Goal: Transaction & Acquisition: Book appointment/travel/reservation

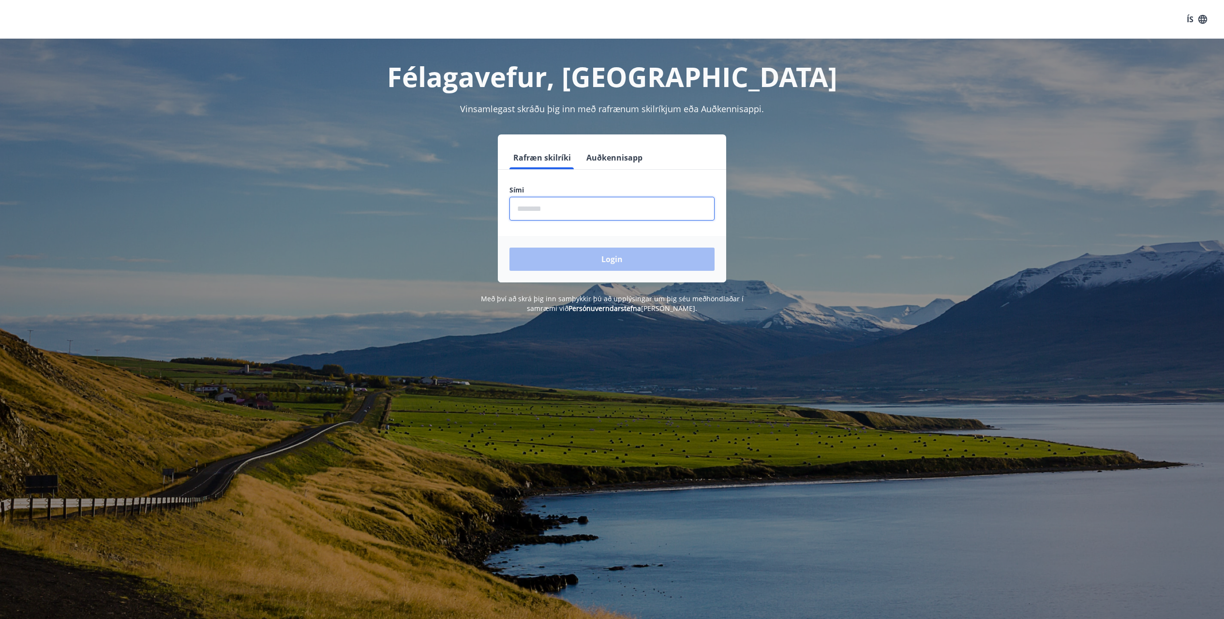
click at [529, 211] on input "phone" at bounding box center [611, 209] width 205 height 24
type input "********"
click at [583, 256] on button "Login" at bounding box center [611, 259] width 205 height 23
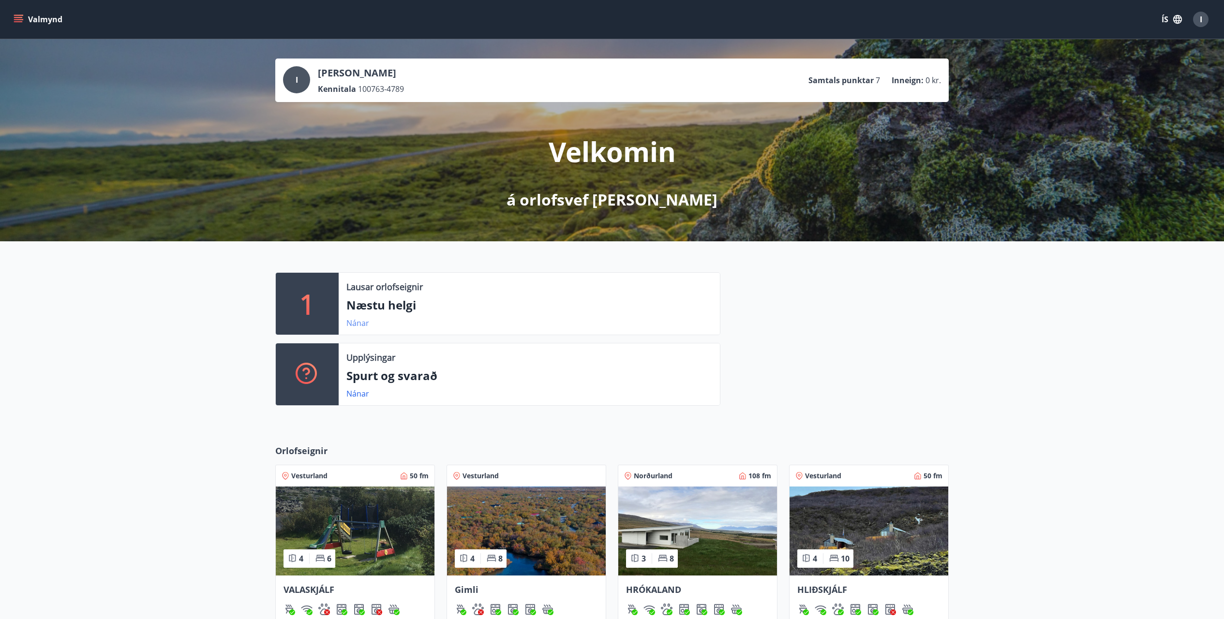
click at [350, 322] on link "Nánar" at bounding box center [357, 323] width 23 height 11
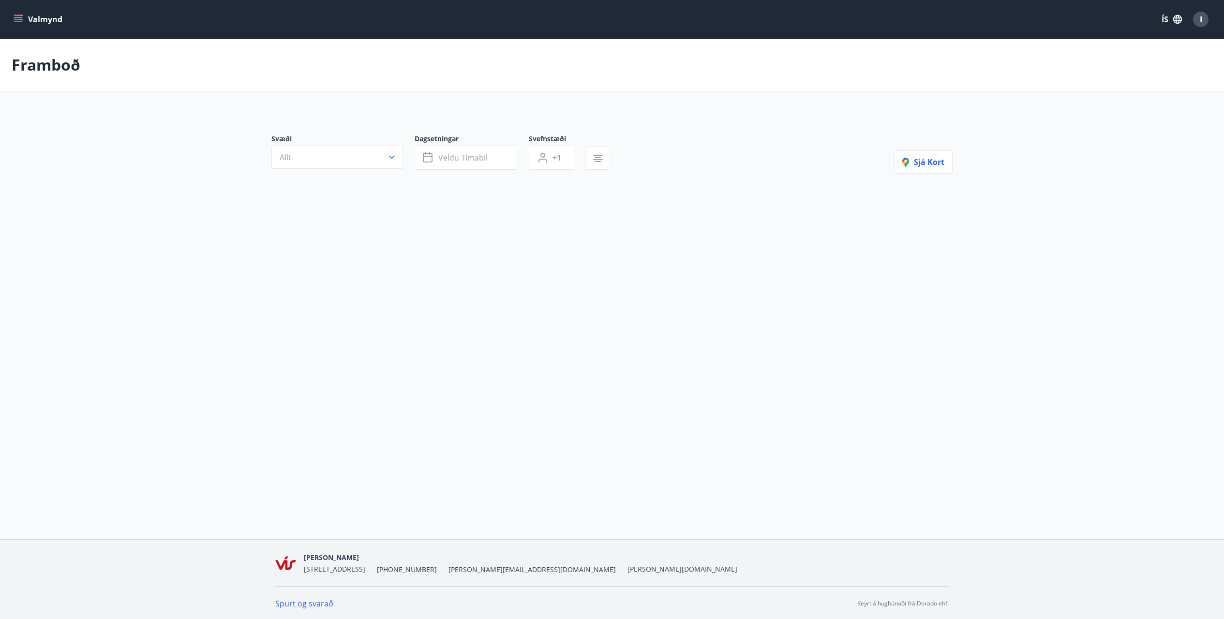
type input "*"
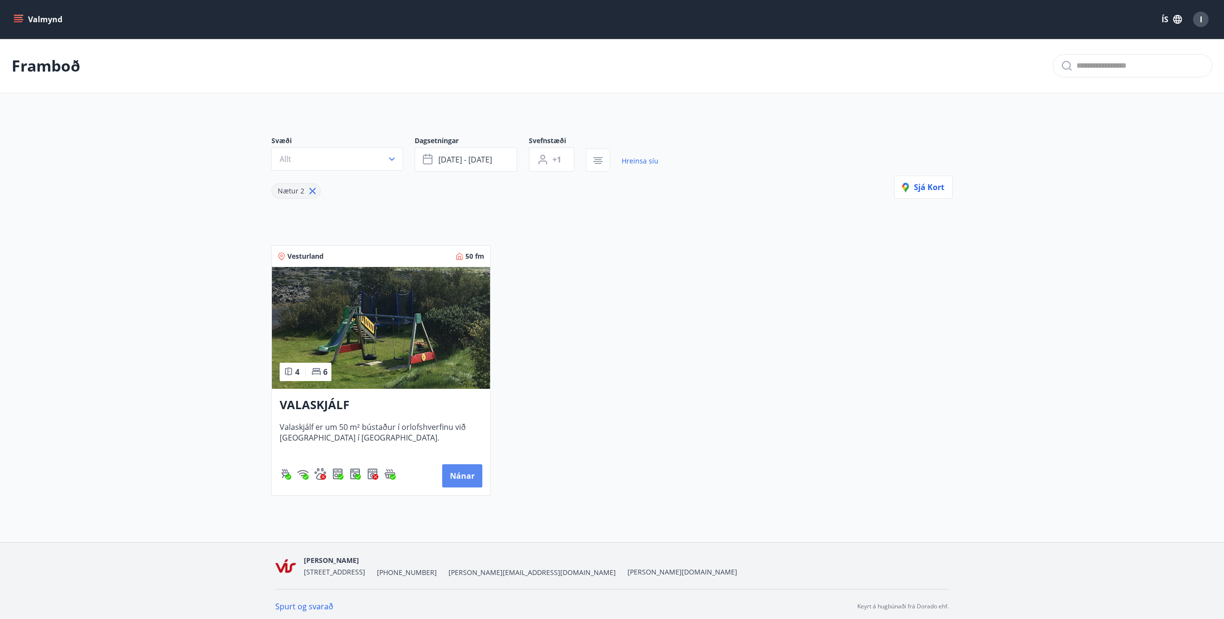
click at [455, 477] on button "Nánar" at bounding box center [462, 475] width 40 height 23
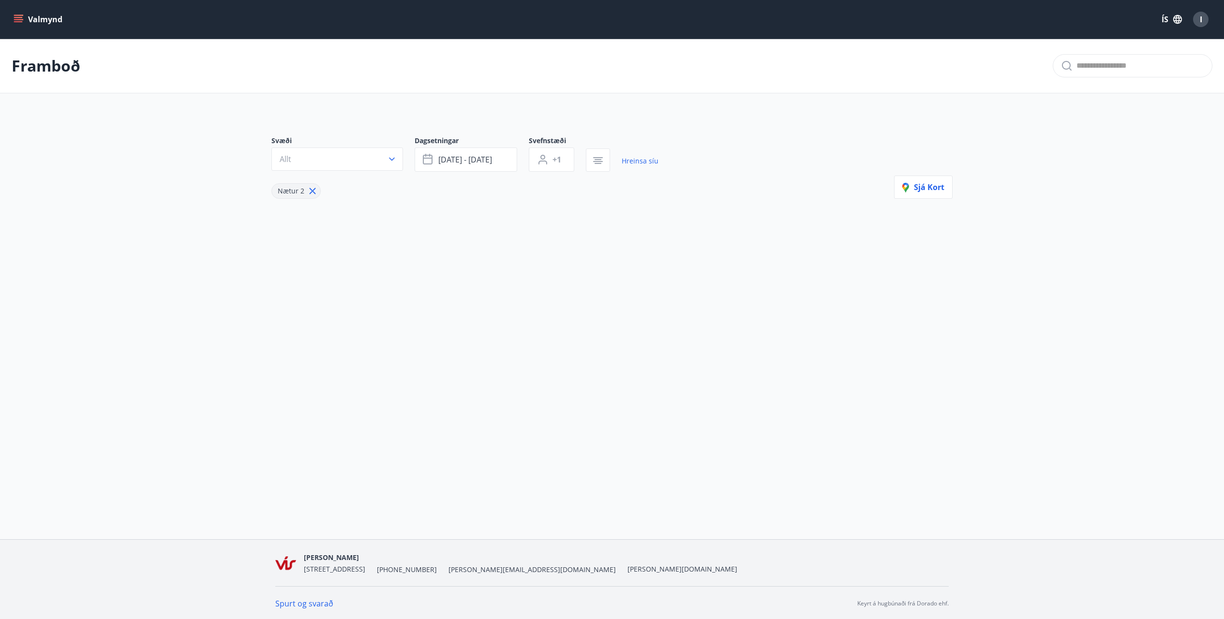
type input "*"
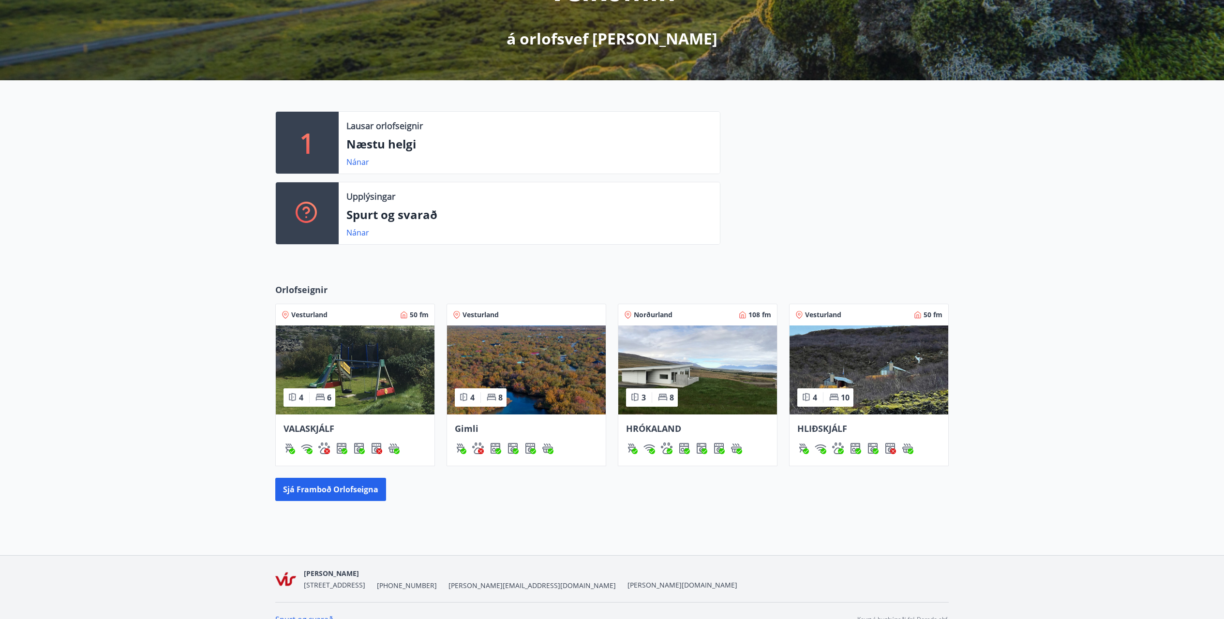
scroll to position [179, 0]
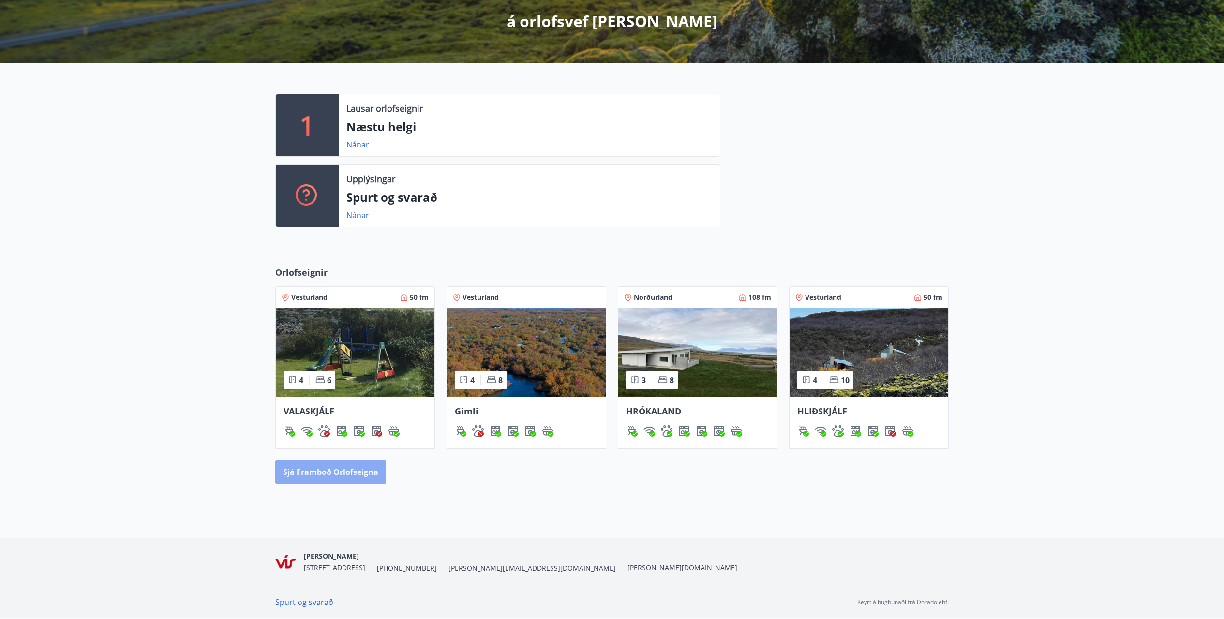
click at [309, 470] on button "Sjá framboð orlofseigna" at bounding box center [330, 472] width 111 height 23
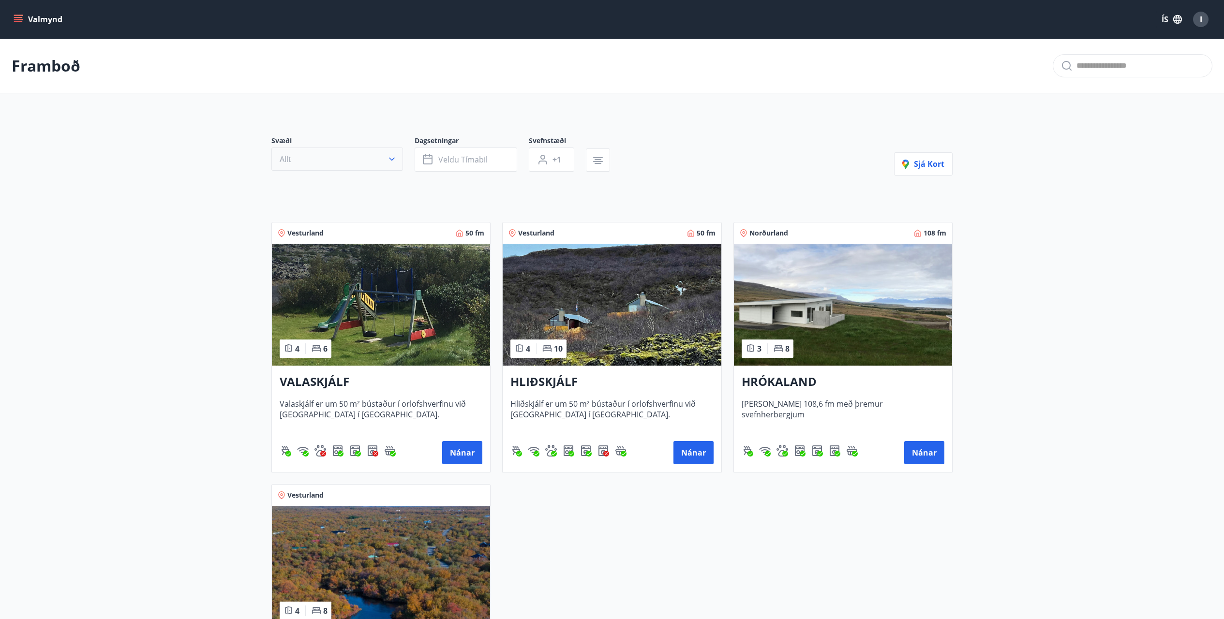
click at [391, 160] on icon "button" at bounding box center [392, 159] width 6 height 3
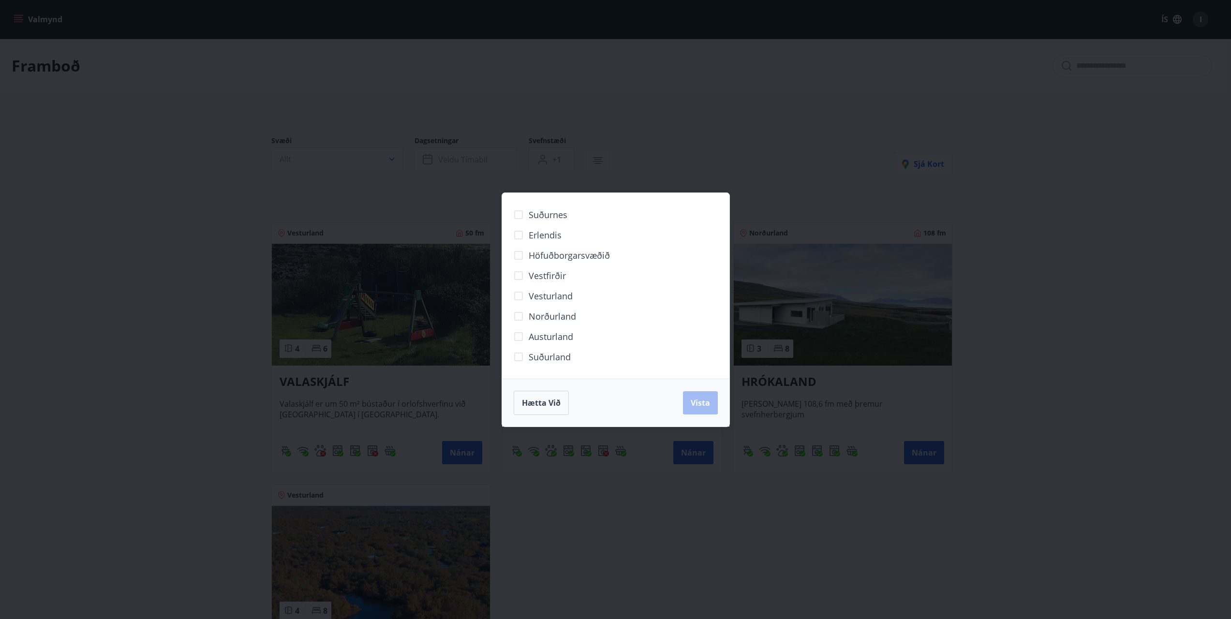
click at [218, 298] on div "Suðurnes Erlendis Höfuðborgarsvæðið [GEOGRAPHIC_DATA] [GEOGRAPHIC_DATA] [GEOGRA…" at bounding box center [615, 309] width 1231 height 619
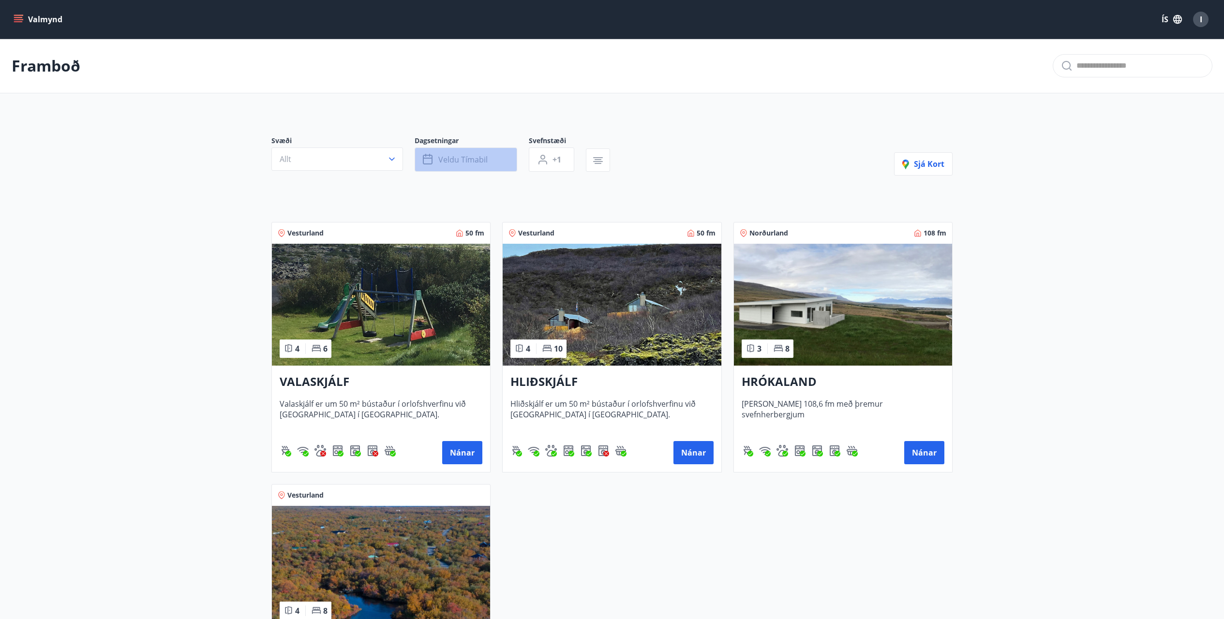
click at [472, 162] on span "Veldu tímabil" at bounding box center [462, 159] width 49 height 11
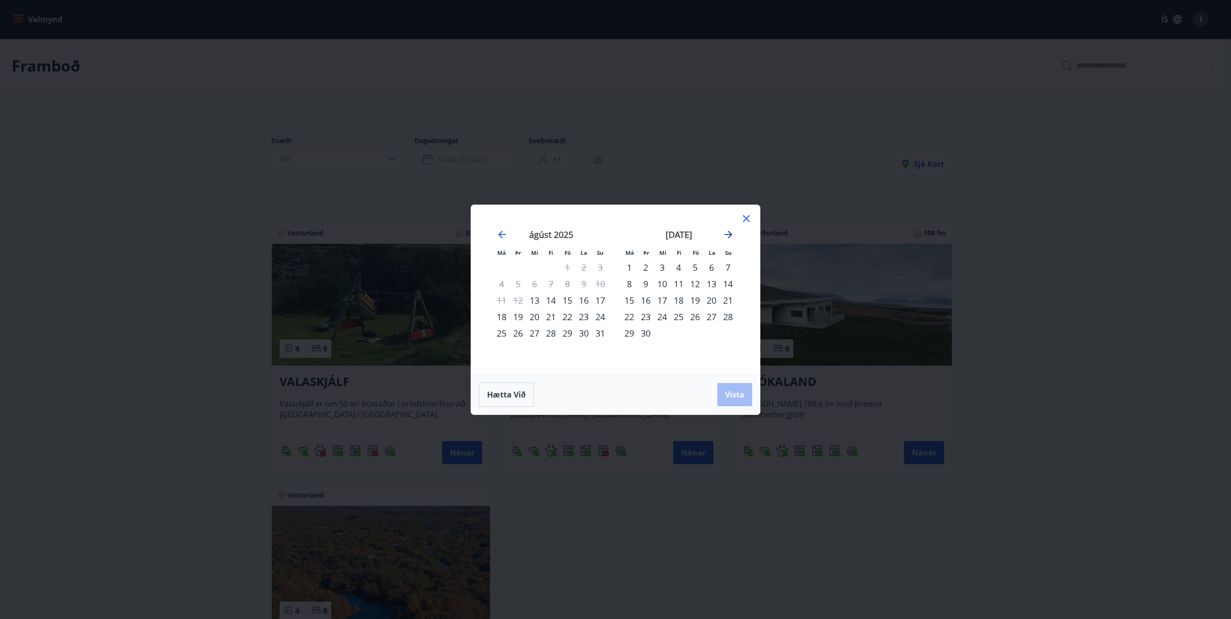
click at [726, 234] on icon "Move forward to switch to the next month." at bounding box center [729, 235] width 8 height 8
click at [500, 233] on icon "Move backward to switch to the previous month." at bounding box center [502, 235] width 8 height 8
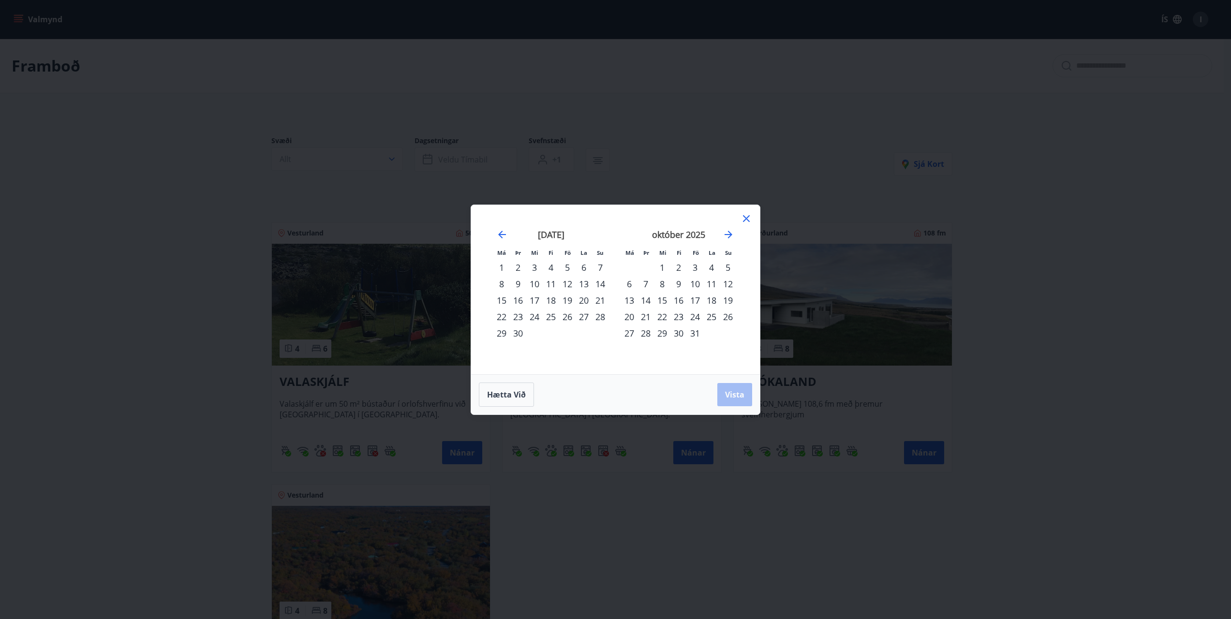
click at [1071, 280] on div "Má Þr Mi Fi Fö La Su Má Þr Mi Fi Fö La Su [DATE] 1 2 3 4 5 6 7 8 9 10 11 12 13 …" at bounding box center [615, 309] width 1231 height 619
click at [507, 389] on span "Hætta við" at bounding box center [506, 394] width 39 height 11
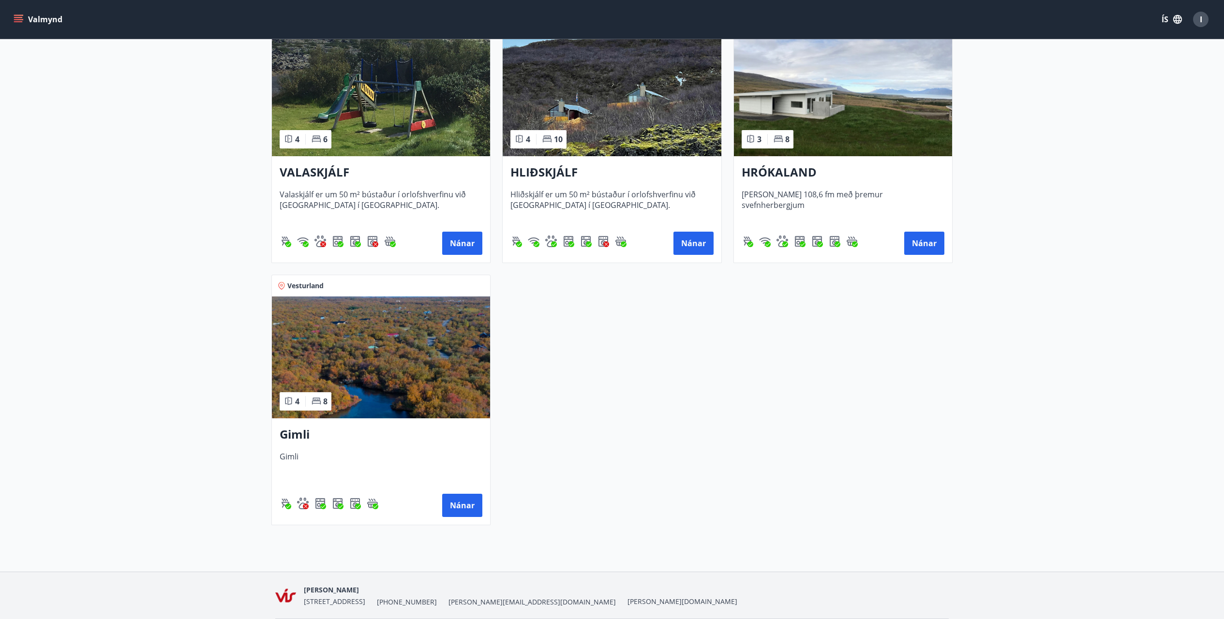
scroll to position [242, 0]
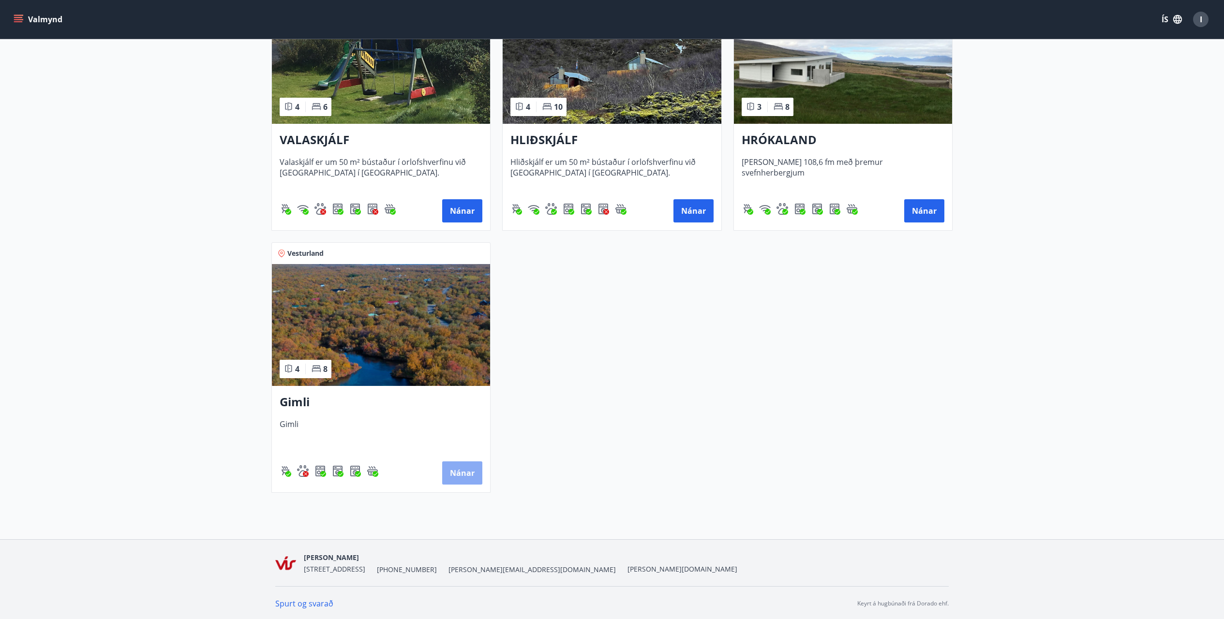
click at [459, 476] on button "Nánar" at bounding box center [462, 473] width 40 height 23
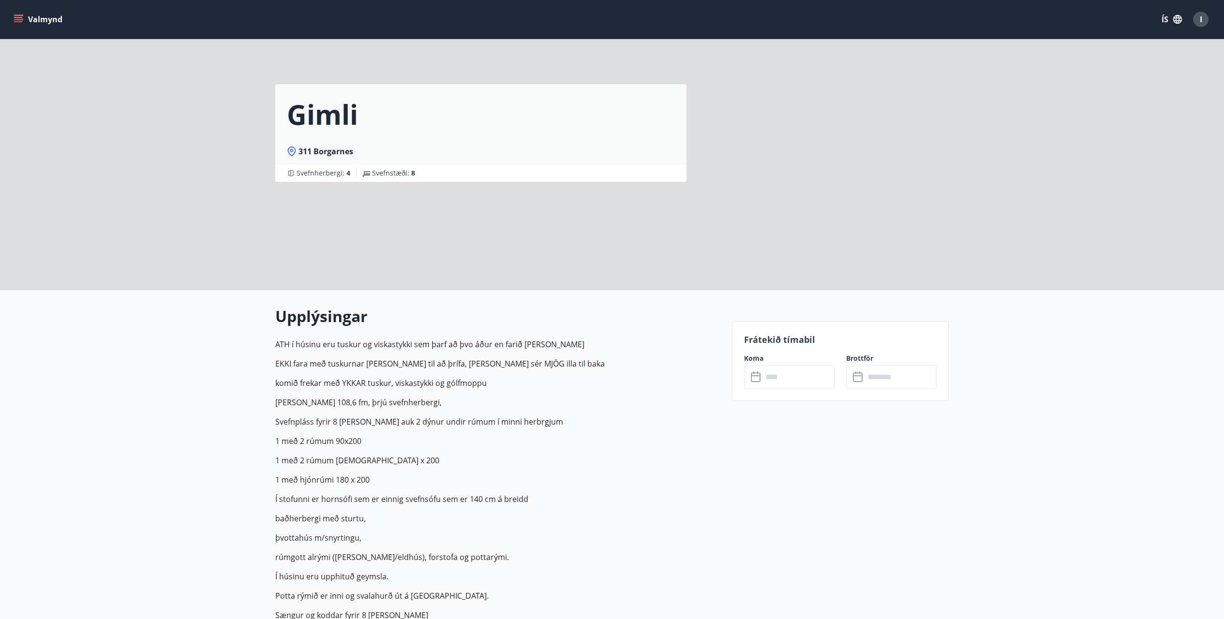
scroll to position [48, 0]
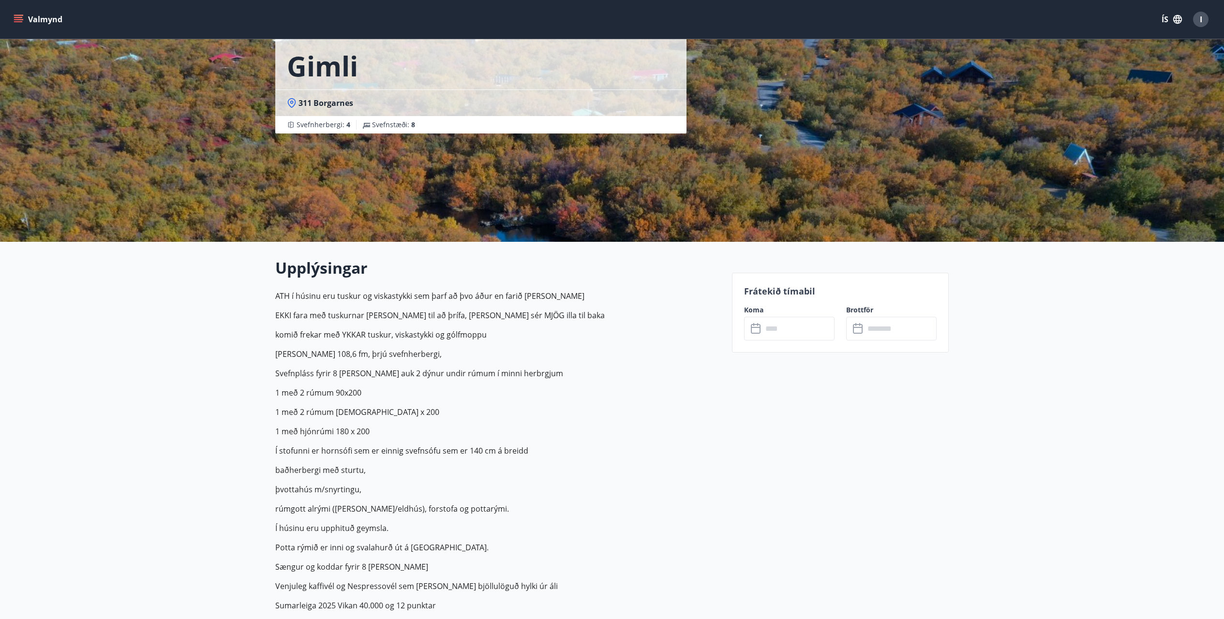
click at [754, 330] on icon at bounding box center [757, 329] width 12 height 12
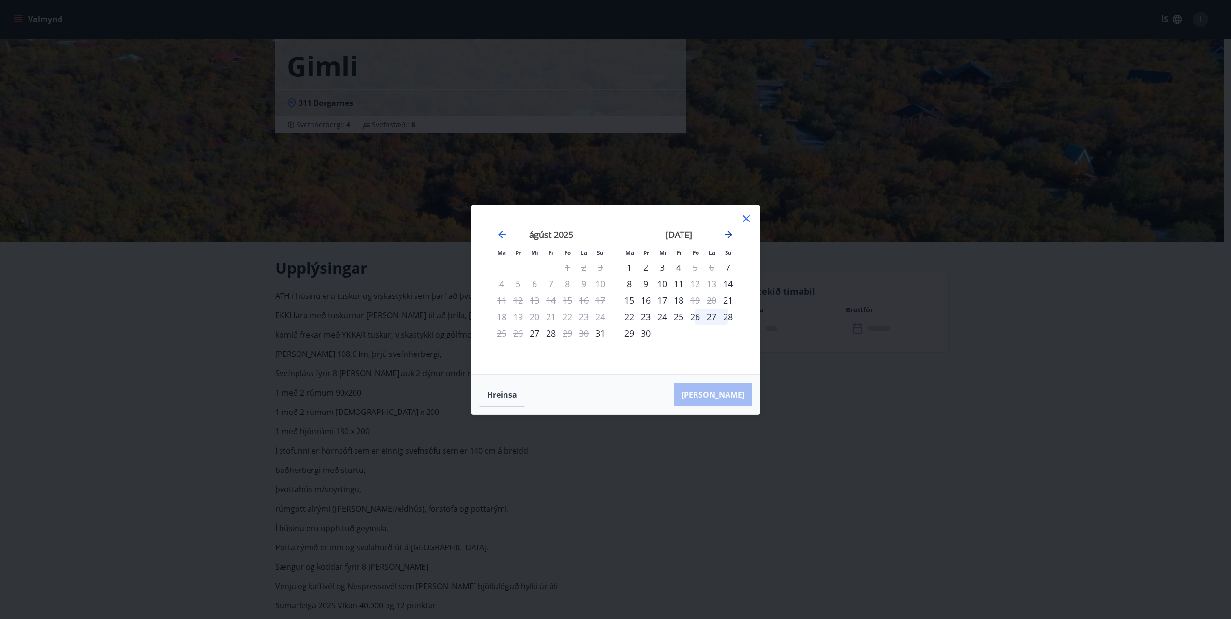
click at [729, 233] on icon "Move forward to switch to the next month." at bounding box center [729, 235] width 12 height 12
click at [696, 284] on div "10" at bounding box center [695, 284] width 16 height 16
click at [695, 283] on div "10" at bounding box center [695, 284] width 16 height 16
click at [729, 282] on div "12" at bounding box center [728, 284] width 16 height 16
click at [500, 403] on button "Hreinsa" at bounding box center [502, 395] width 46 height 24
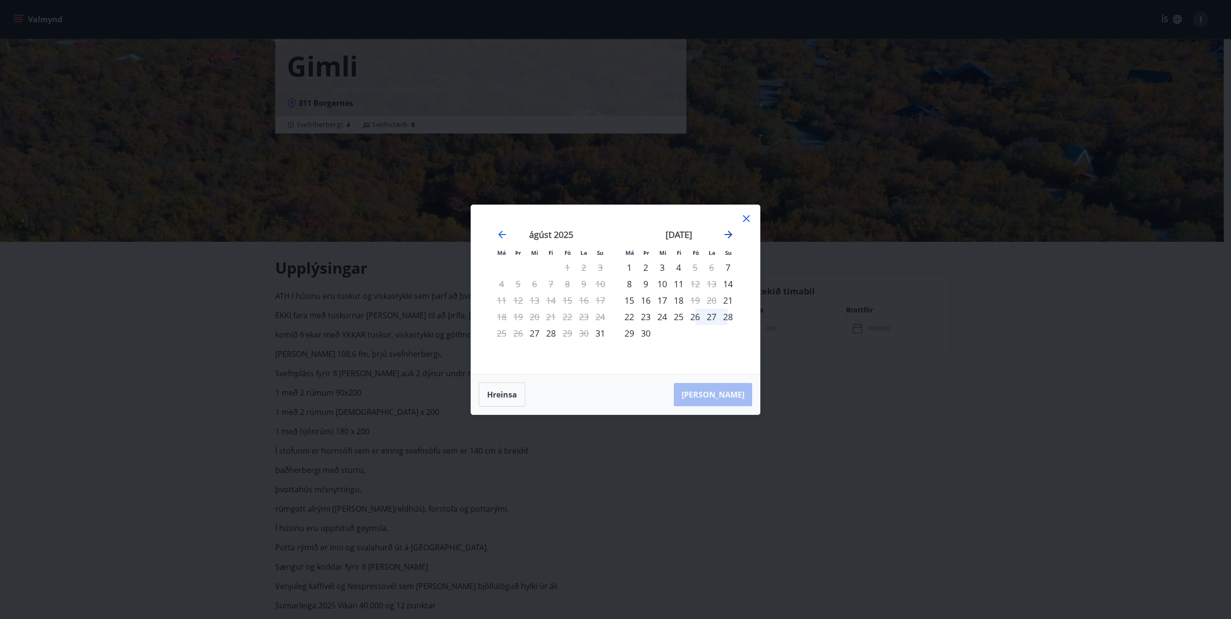
click at [731, 235] on icon "Move forward to switch to the next month." at bounding box center [729, 235] width 8 height 8
click at [695, 284] on div "10" at bounding box center [695, 284] width 16 height 16
click at [731, 283] on div "12" at bounding box center [728, 284] width 16 height 16
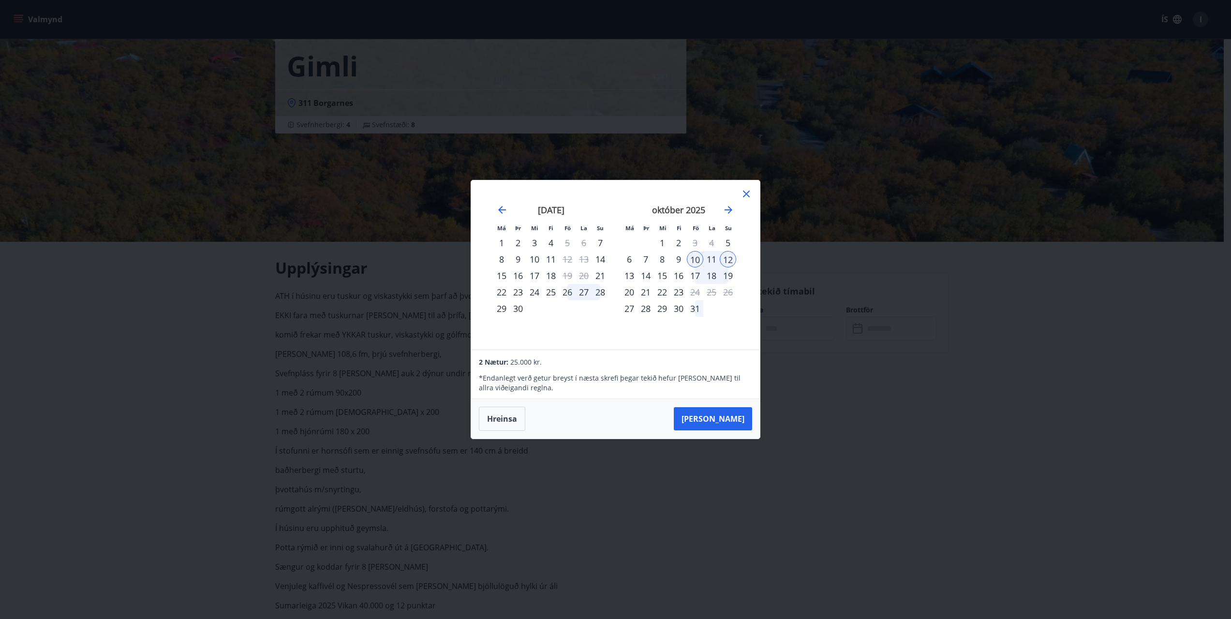
click at [505, 421] on button "Hreinsa" at bounding box center [502, 419] width 46 height 24
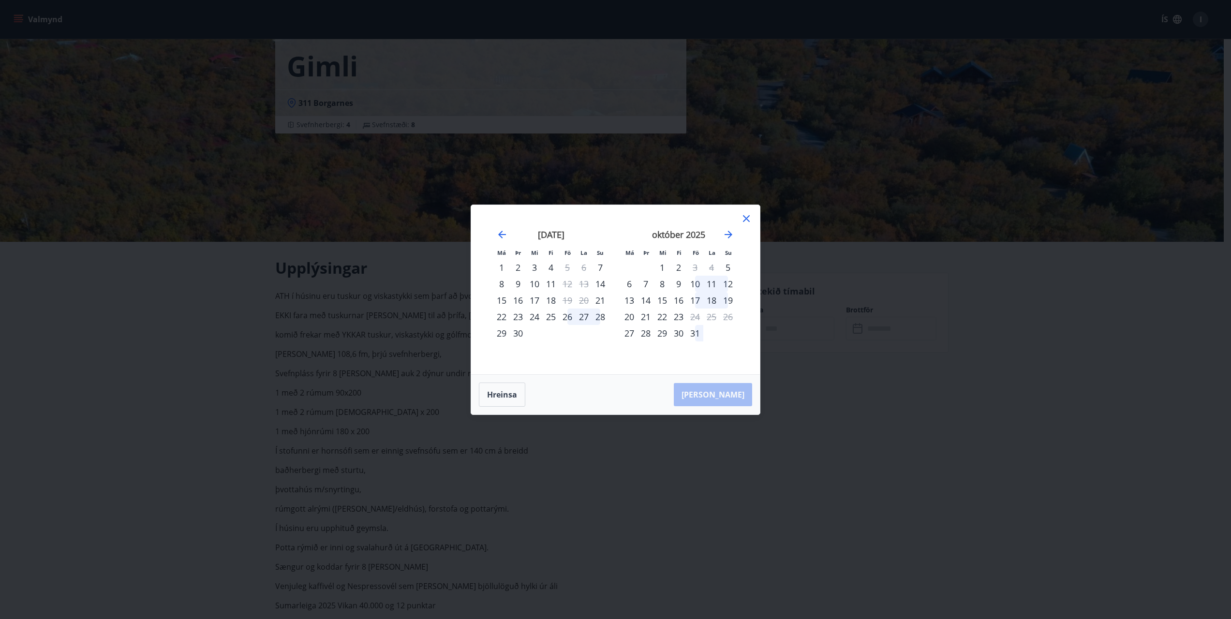
click at [745, 217] on icon at bounding box center [746, 218] width 7 height 7
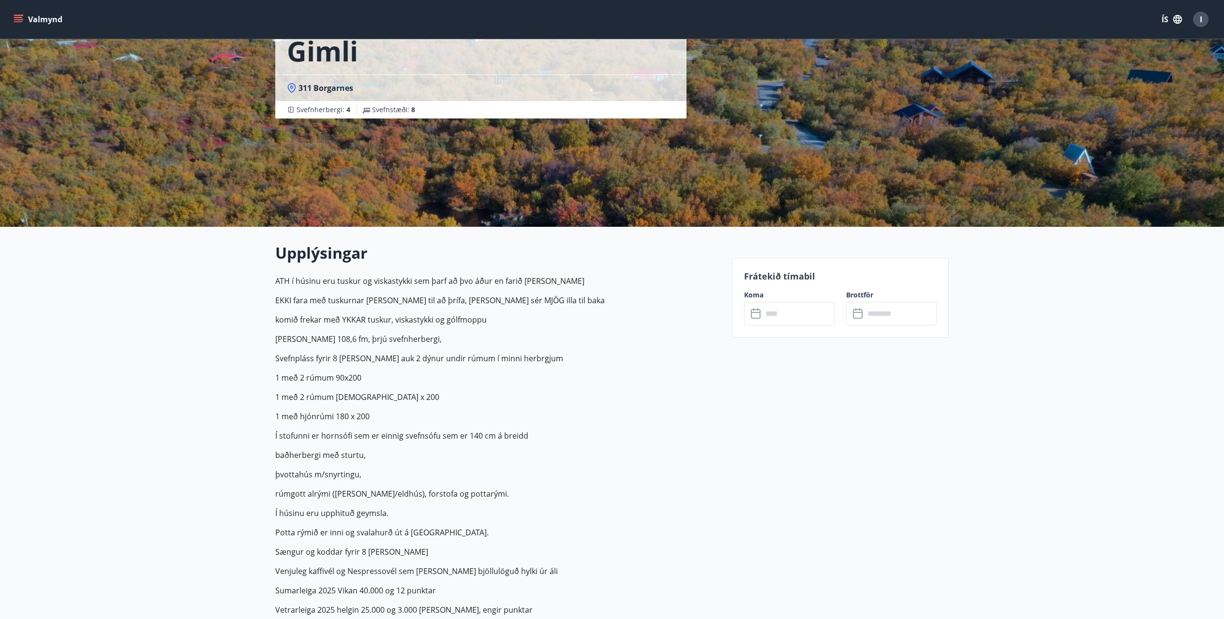
scroll to position [0, 0]
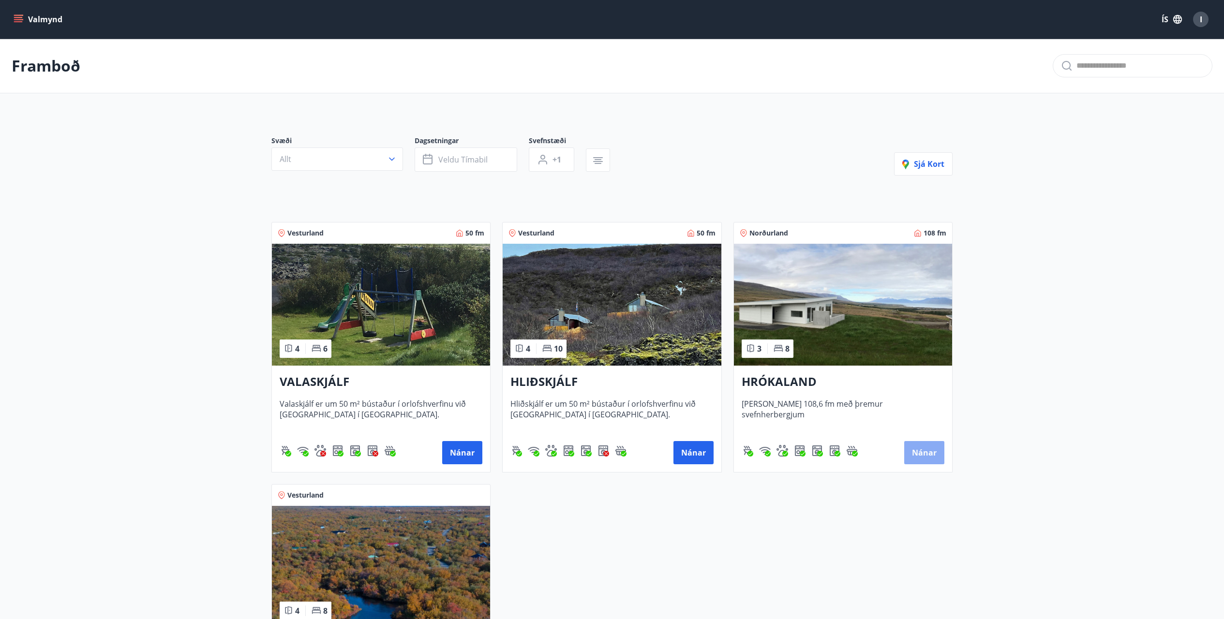
click at [922, 454] on button "Nánar" at bounding box center [924, 452] width 40 height 23
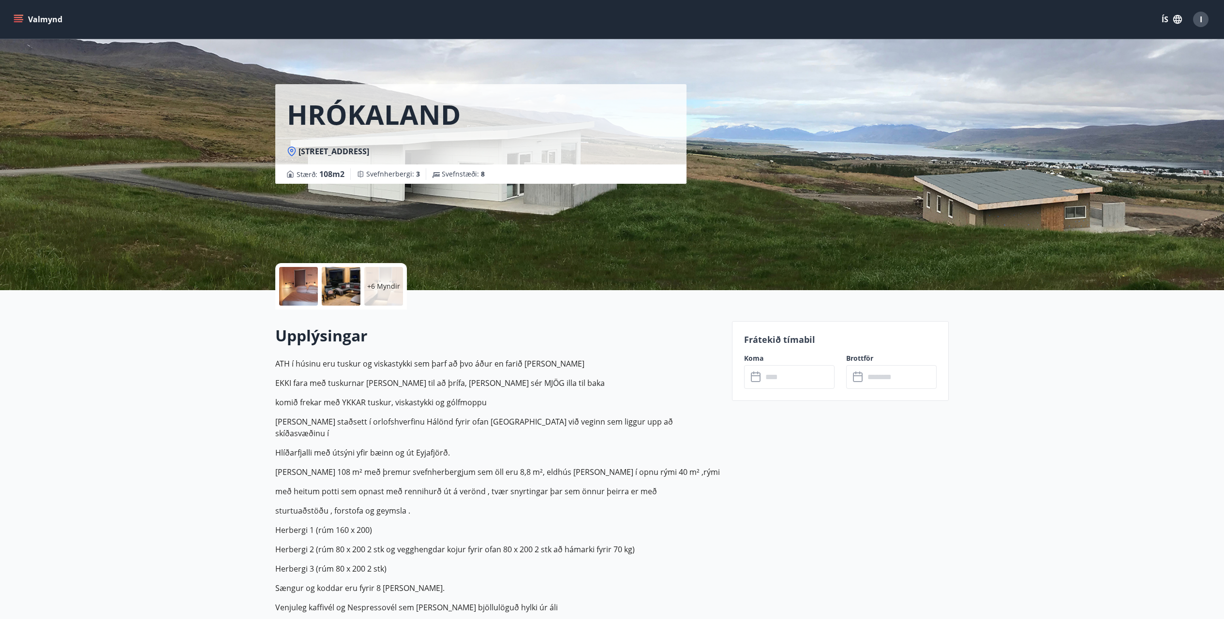
click at [755, 377] on icon at bounding box center [757, 378] width 12 height 12
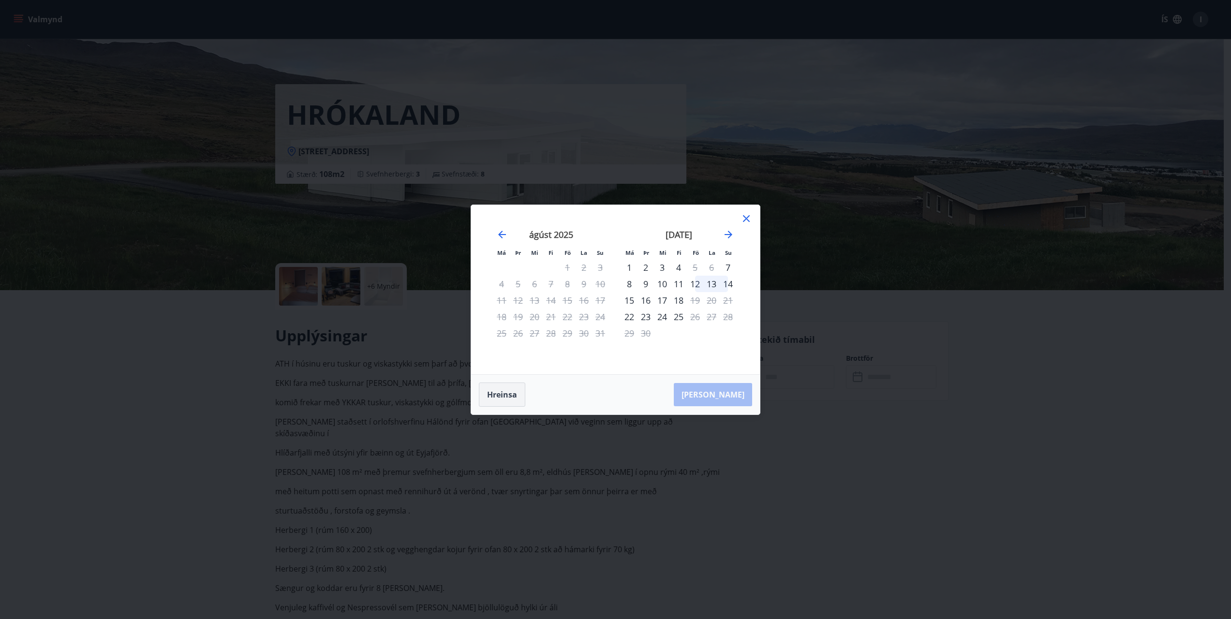
click at [498, 400] on button "Hreinsa" at bounding box center [502, 395] width 46 height 24
click at [731, 234] on icon "Move forward to switch to the next month." at bounding box center [729, 235] width 8 height 8
click at [696, 283] on div "10" at bounding box center [695, 284] width 16 height 16
click at [729, 284] on div "12" at bounding box center [728, 284] width 16 height 16
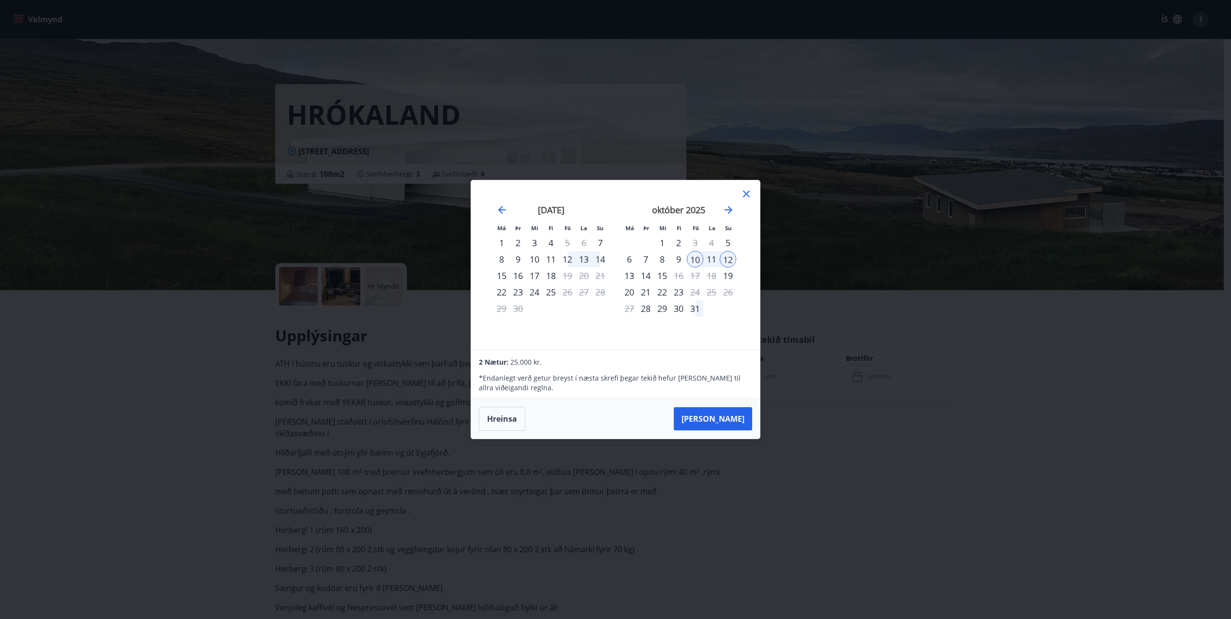
click at [678, 258] on div "9" at bounding box center [679, 259] width 16 height 16
click at [501, 423] on button "Hreinsa" at bounding box center [502, 419] width 46 height 24
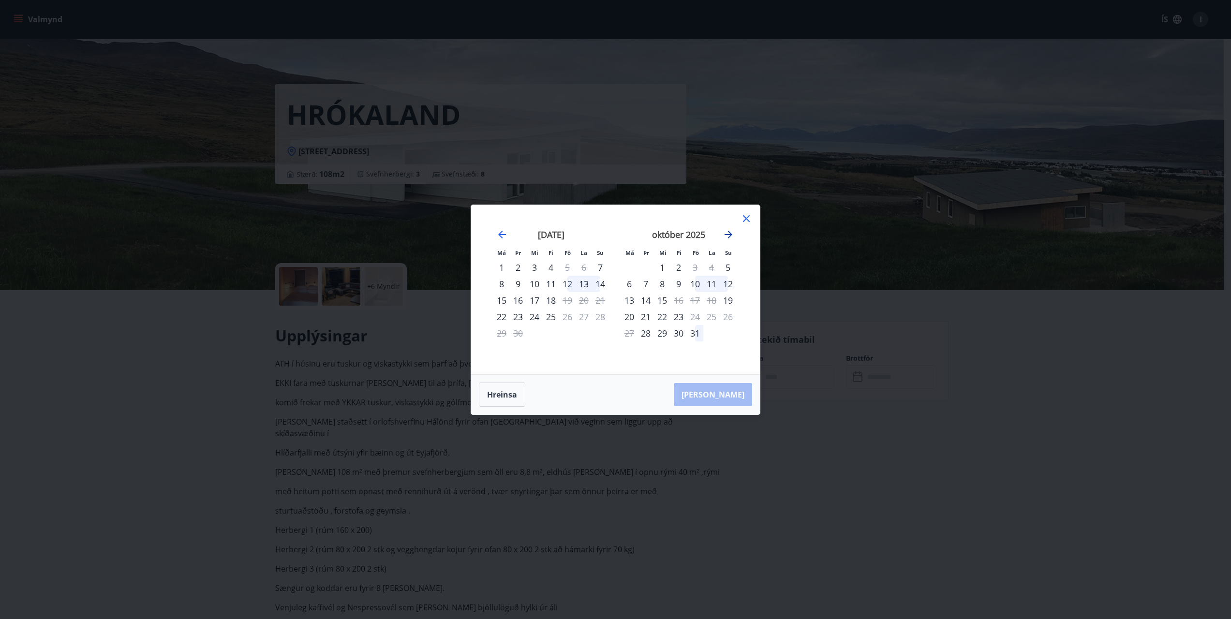
click at [727, 233] on icon "Move forward to switch to the next month." at bounding box center [729, 235] width 12 height 12
click at [728, 234] on icon "Move forward to switch to the next month." at bounding box center [729, 235] width 8 height 8
click at [746, 218] on icon at bounding box center [746, 218] width 7 height 7
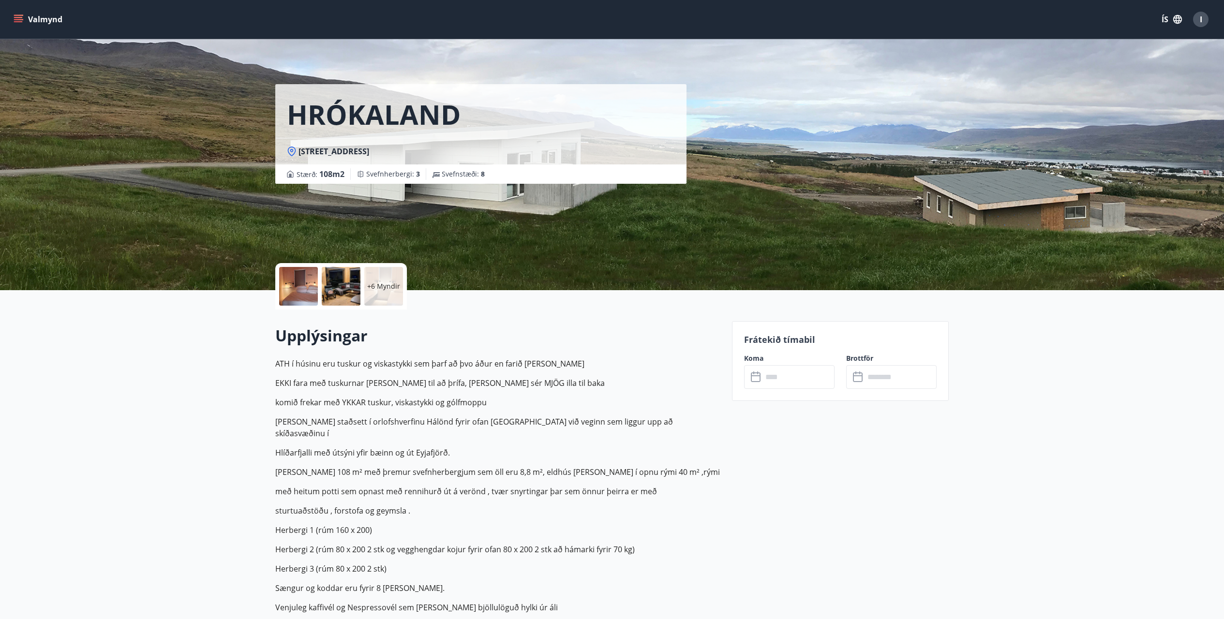
click at [755, 378] on icon at bounding box center [757, 378] width 12 height 12
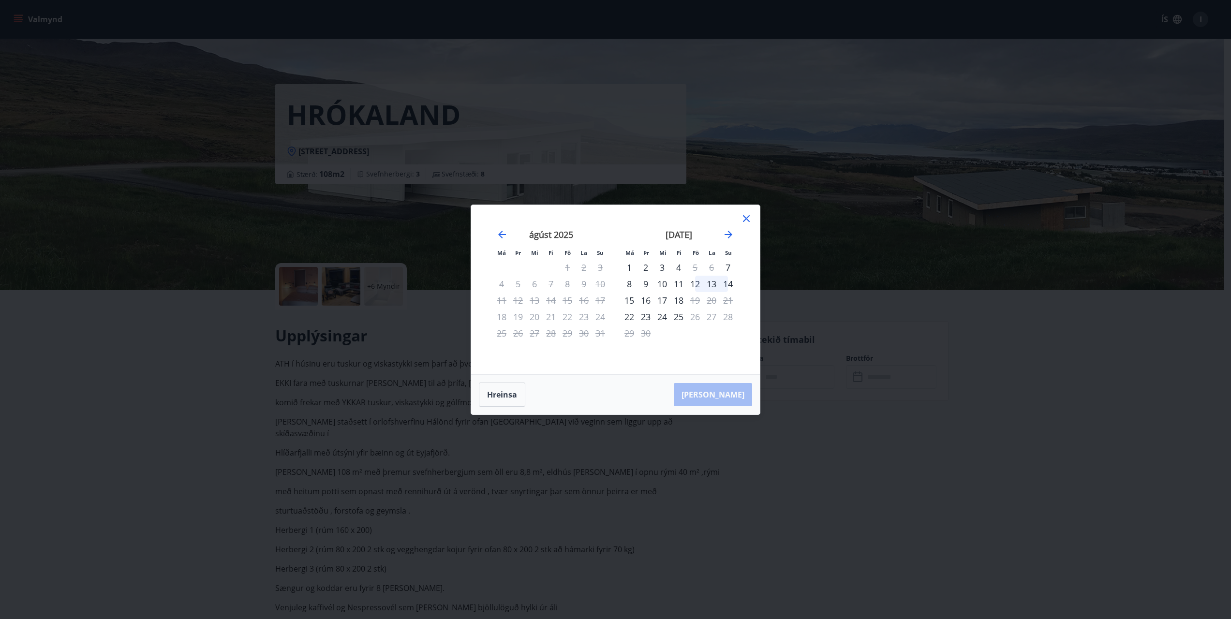
click at [748, 217] on icon at bounding box center [746, 218] width 7 height 7
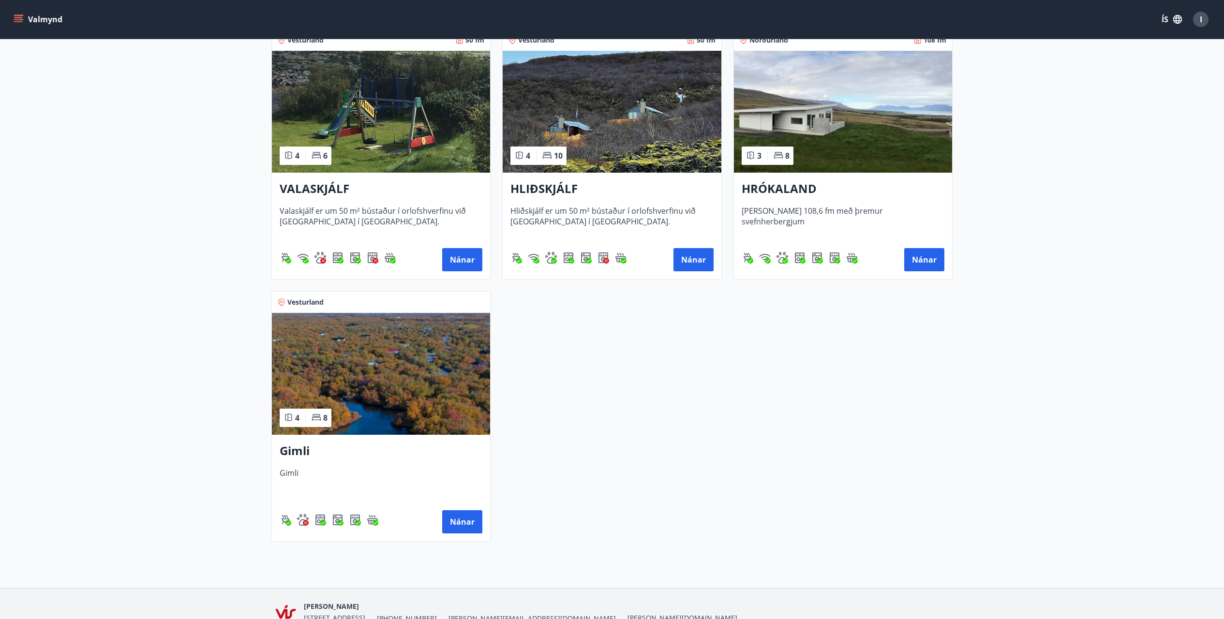
scroll to position [194, 0]
click at [212, 244] on main "Framboð Svæði Allt Dagsetningar Veldu tímabil Svefnstæði +1 Sjá kort Vesturland…" at bounding box center [612, 197] width 1224 height 704
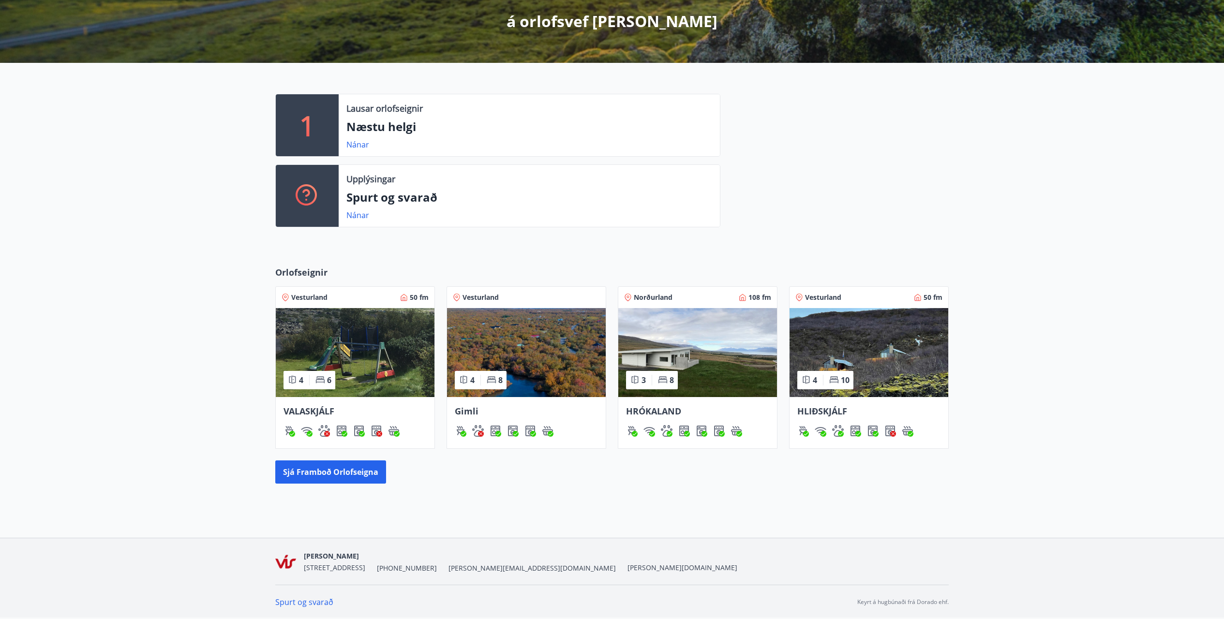
click at [1034, 253] on div "Orlofseignir Vesturland 50 fm 4 6 VALASKJÁLF Vesturland 4 8 Gimli Norðurland 10…" at bounding box center [612, 375] width 1224 height 249
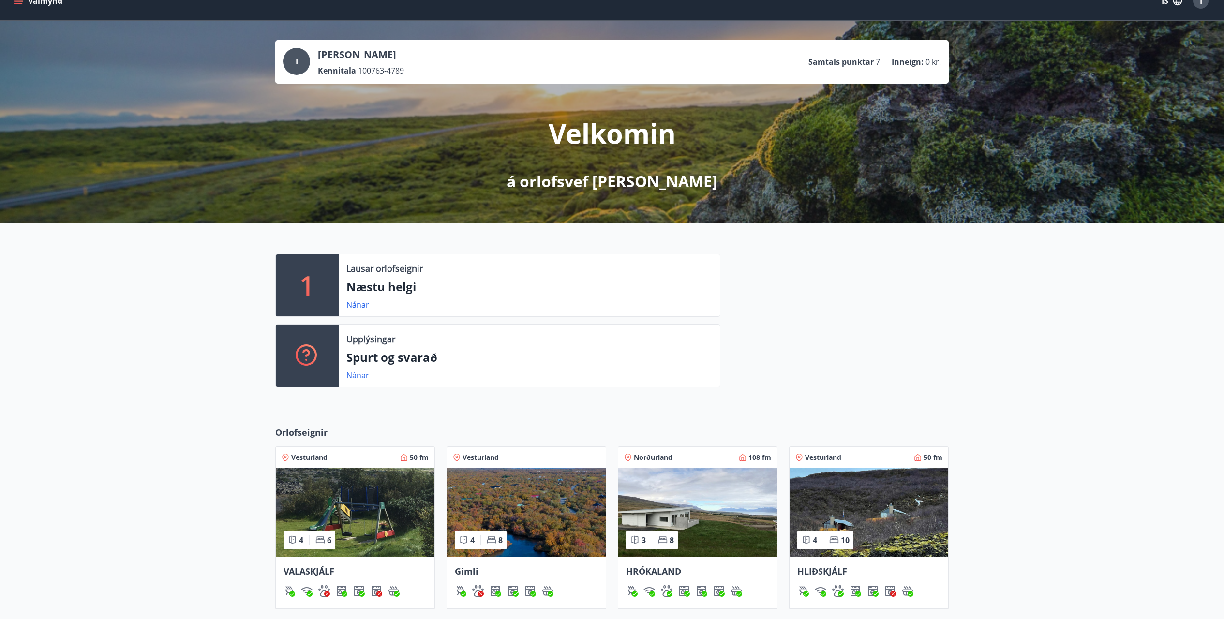
scroll to position [0, 0]
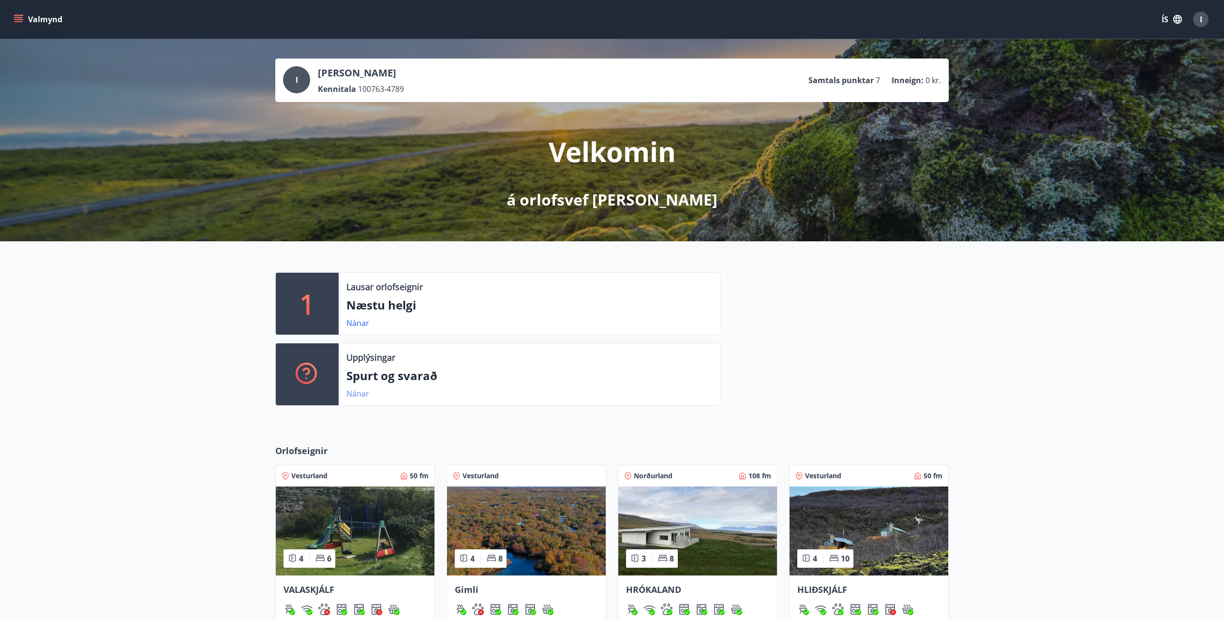
click at [363, 395] on link "Nánar" at bounding box center [357, 394] width 23 height 11
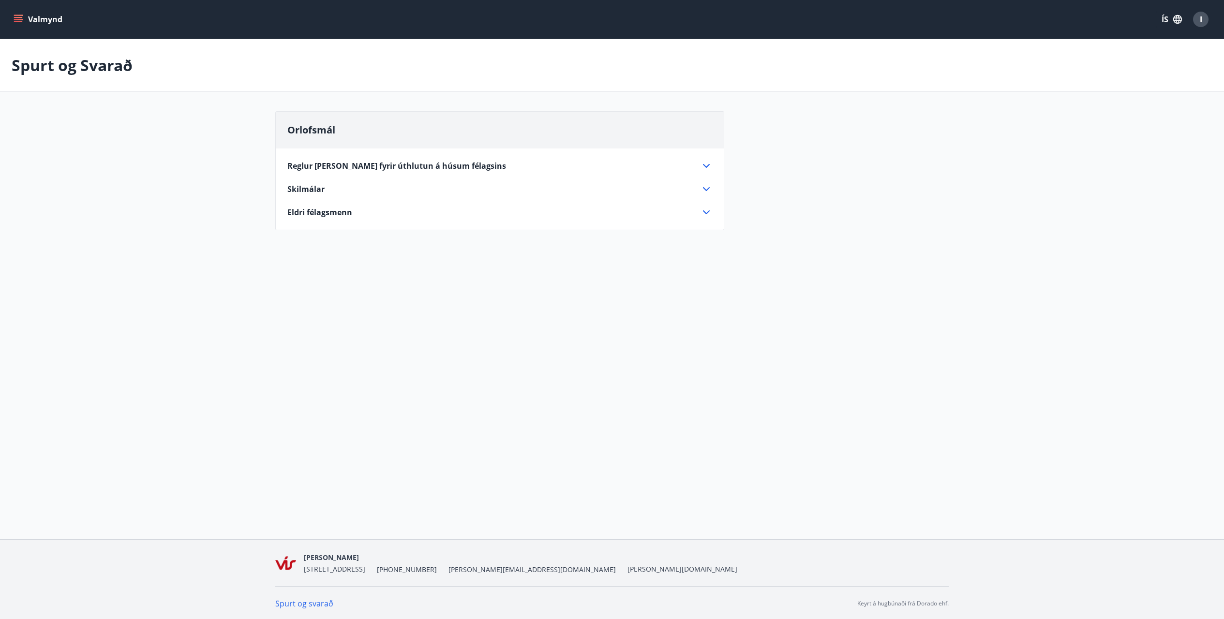
click at [705, 164] on icon at bounding box center [707, 166] width 12 height 12
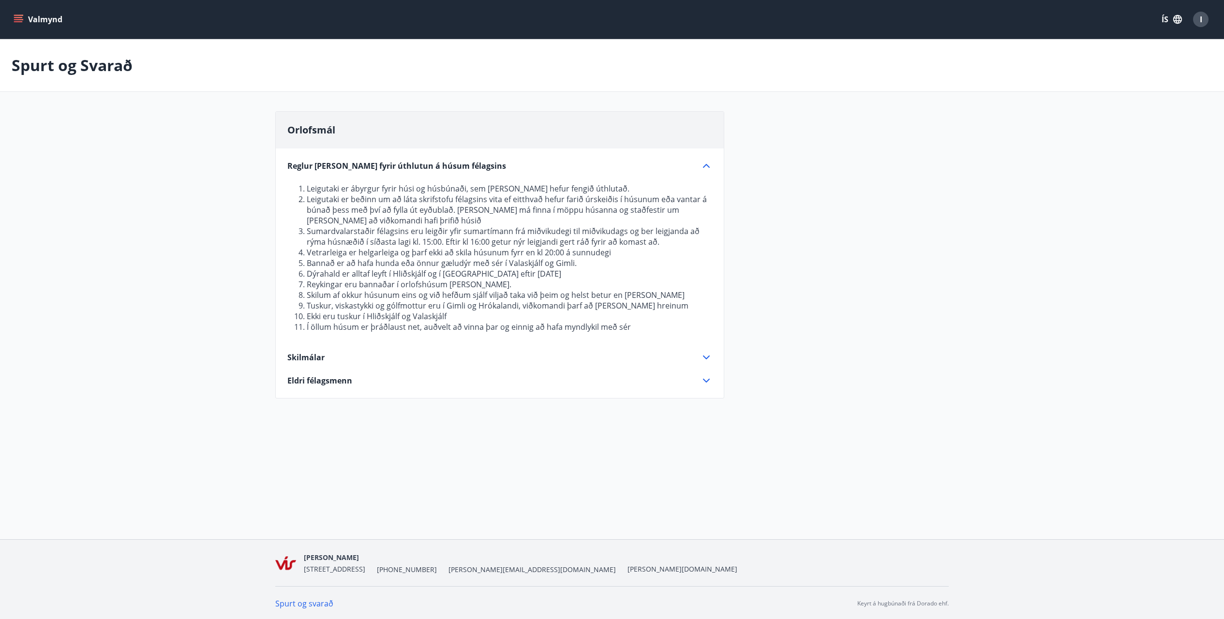
click at [708, 358] on icon at bounding box center [706, 358] width 7 height 4
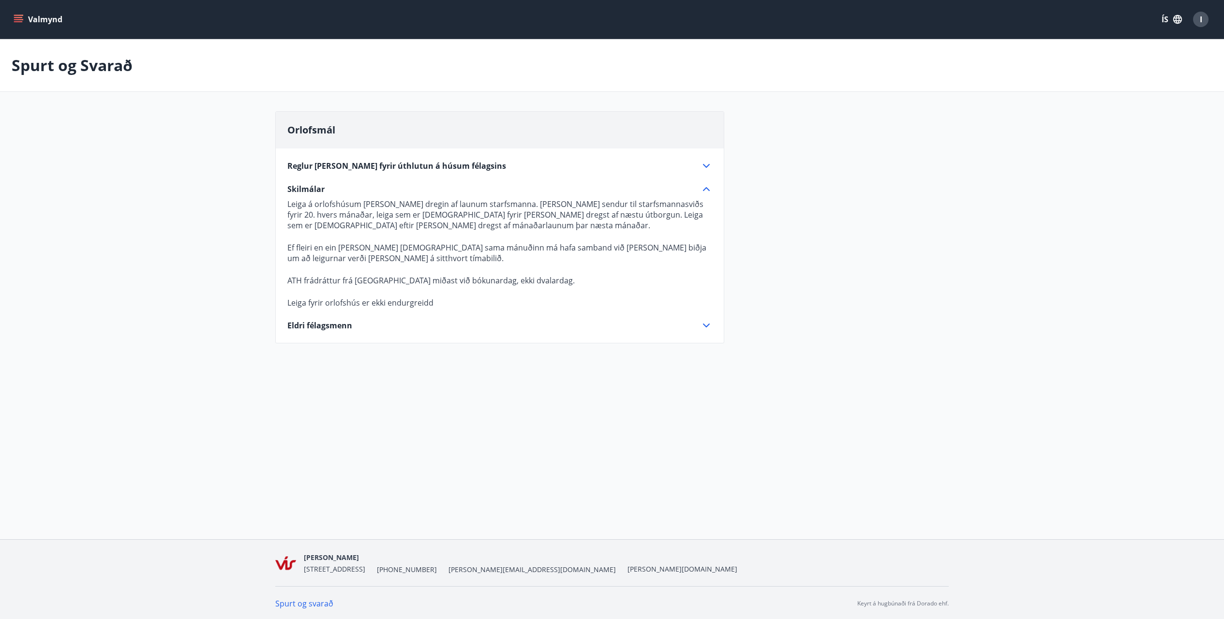
click at [706, 325] on icon at bounding box center [707, 326] width 12 height 12
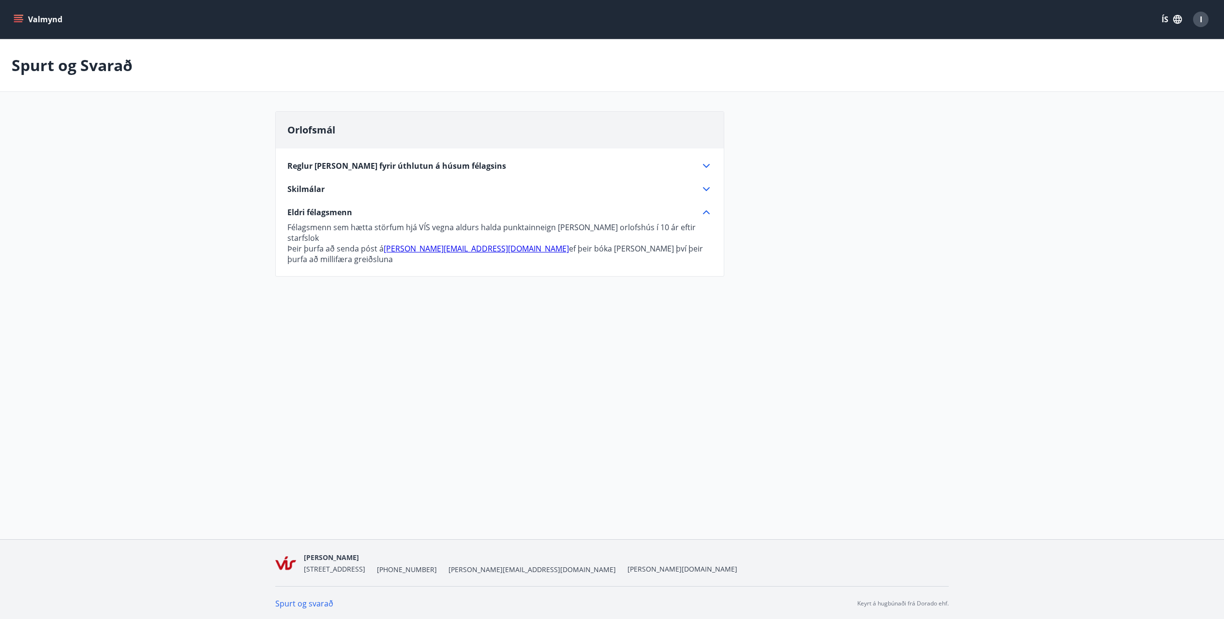
click at [707, 213] on icon at bounding box center [707, 213] width 12 height 12
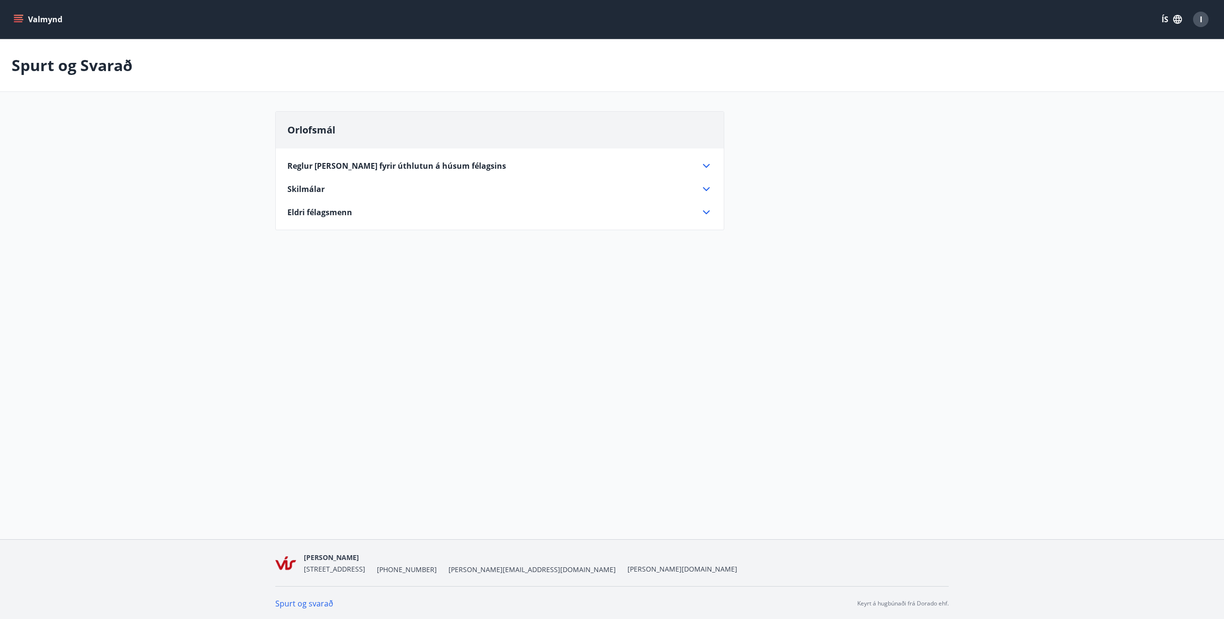
click at [199, 290] on div "Valmynd ÍS I Spurt og Svarað Orlofsmál Reglur [PERSON_NAME] fyrir úthlutun á hú…" at bounding box center [612, 269] width 1224 height 539
click at [13, 15] on button "Valmynd" at bounding box center [39, 19] width 55 height 17
click at [237, 65] on div "Spurt og Svarað" at bounding box center [612, 65] width 1224 height 53
click at [1200, 17] on span "I" at bounding box center [1201, 19] width 2 height 11
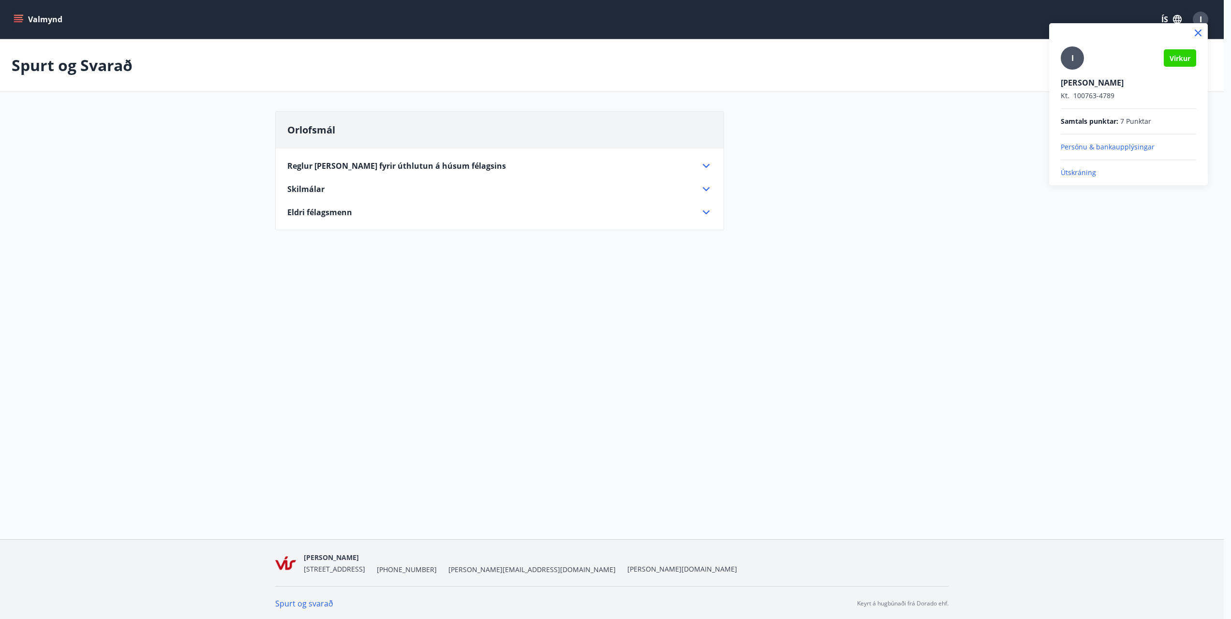
click at [1079, 173] on p "Útskráning" at bounding box center [1128, 173] width 135 height 10
